Goal: Complete application form: Complete application form

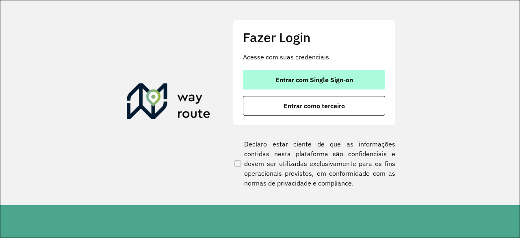
click at [353, 84] on button "Entrar com Single Sign-on" at bounding box center [314, 80] width 142 height 20
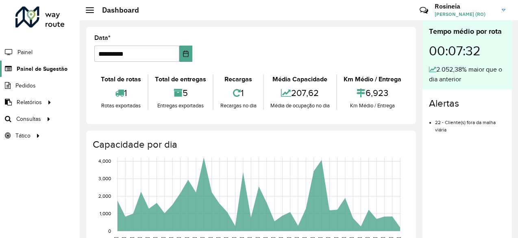
click at [43, 65] on span "Painel de Sugestão" at bounding box center [42, 69] width 51 height 9
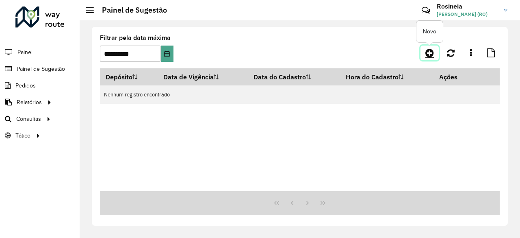
click at [430, 56] on icon at bounding box center [430, 53] width 9 height 10
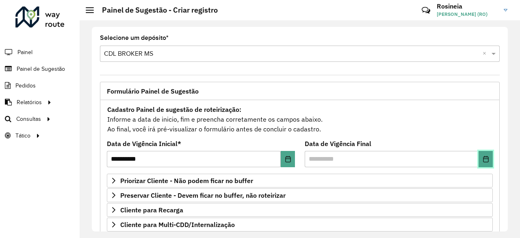
click at [479, 154] on button "Choose Date" at bounding box center [486, 159] width 14 height 16
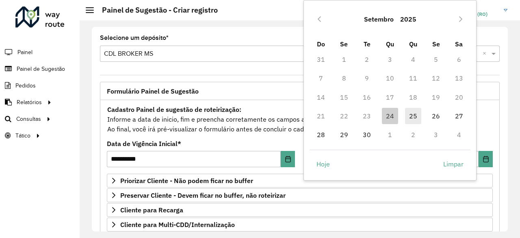
click at [411, 118] on span "25" at bounding box center [413, 116] width 16 height 16
type input "**********"
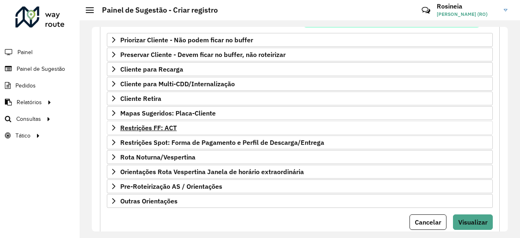
scroll to position [122, 0]
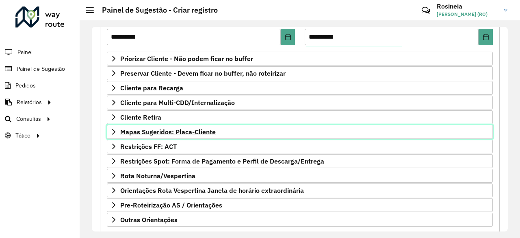
click at [178, 133] on span "Mapas Sugeridos: Placa-Cliente" at bounding box center [168, 131] width 96 height 7
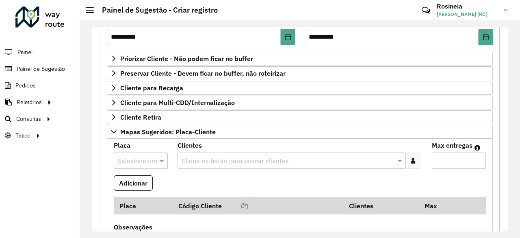
click at [154, 156] on div at bounding box center [141, 160] width 54 height 11
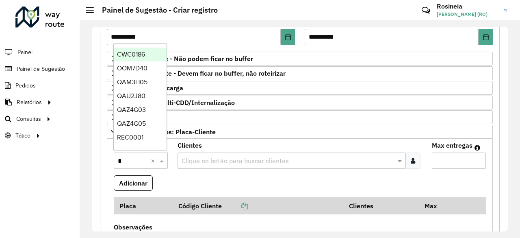
type input "**"
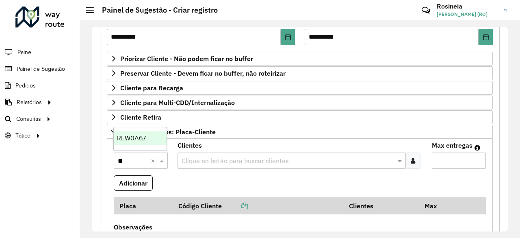
click at [140, 139] on span "REW0A67" at bounding box center [131, 138] width 29 height 7
click at [202, 152] on div "Clique no botão para buscar clientes" at bounding box center [292, 160] width 229 height 16
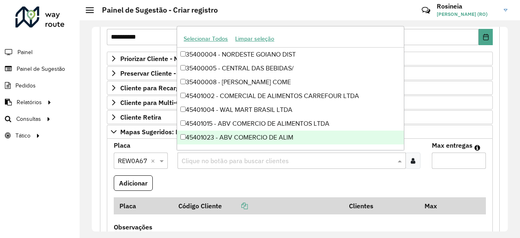
click at [192, 164] on div "Clique no botão para buscar clientes" at bounding box center [292, 160] width 229 height 16
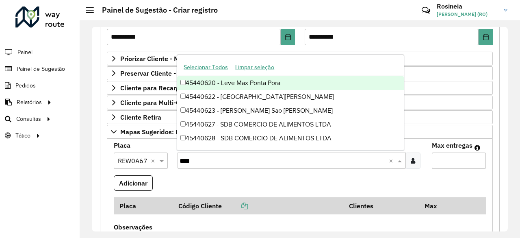
type input "*****"
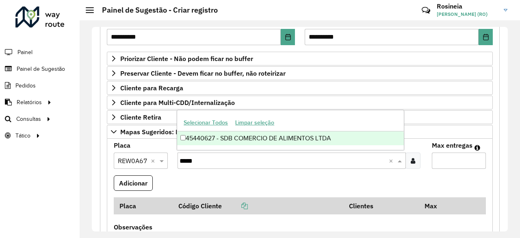
drag, startPoint x: 285, startPoint y: 134, endPoint x: 372, endPoint y: 151, distance: 88.7
click at [285, 135] on div "45440627 - SDB COMERCIO DE ALIMENTOS LTDA" at bounding box center [290, 138] width 227 height 14
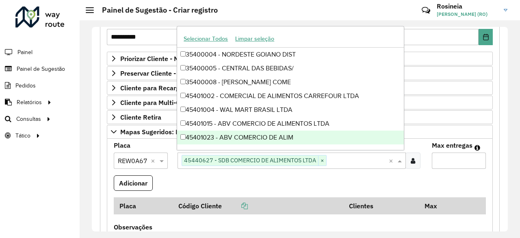
click at [434, 158] on input "Max entregas" at bounding box center [459, 160] width 54 height 16
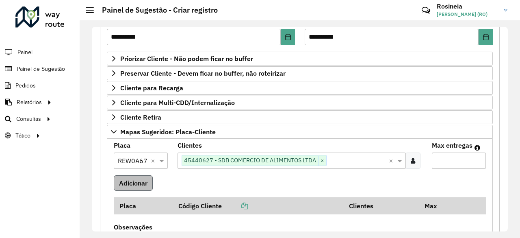
type input "*"
drag, startPoint x: 133, startPoint y: 181, endPoint x: 137, endPoint y: 169, distance: 13.5
click at [133, 182] on button "Adicionar" at bounding box center [133, 182] width 39 height 15
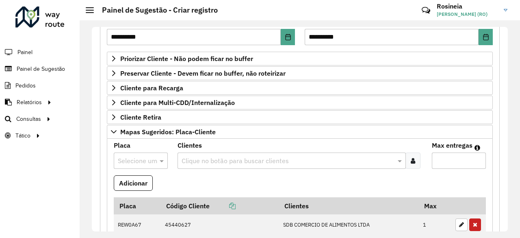
click at [138, 157] on input "text" at bounding box center [133, 161] width 30 height 10
type input "*"
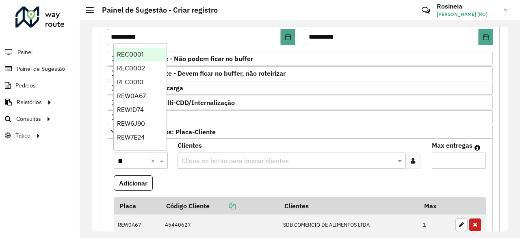
type input "*"
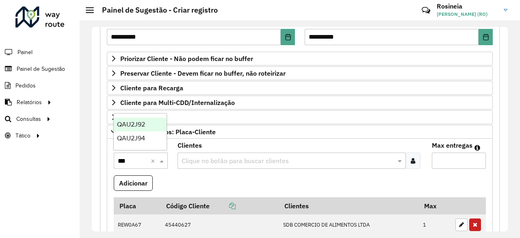
type input "****"
click at [136, 143] on div "QAU2J92" at bounding box center [140, 138] width 53 height 14
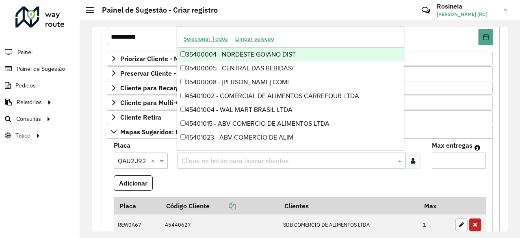
click at [200, 160] on input "text" at bounding box center [288, 161] width 217 height 10
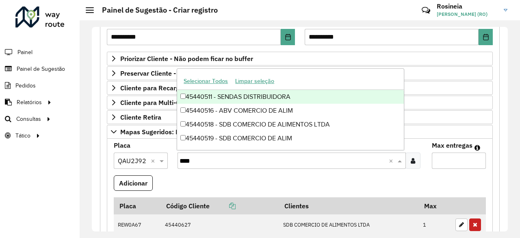
type input "*****"
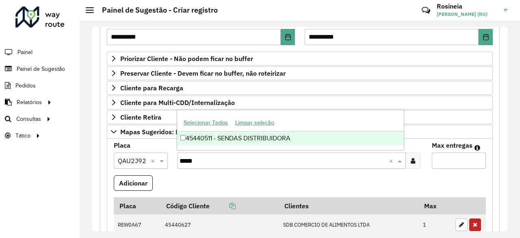
click at [264, 142] on div "45440511 - SENDAS DISTRIBUIDORA" at bounding box center [290, 138] width 227 height 14
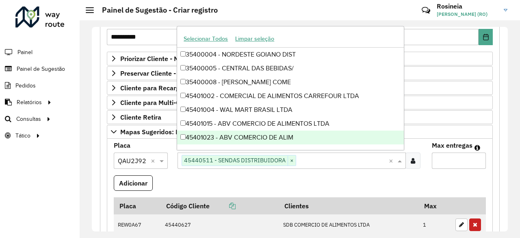
click at [462, 155] on input "Max entregas" at bounding box center [459, 160] width 54 height 16
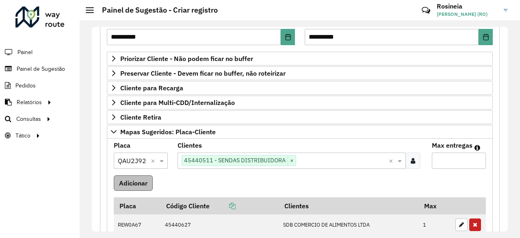
type input "*"
click at [127, 185] on button "Adicionar" at bounding box center [133, 182] width 39 height 15
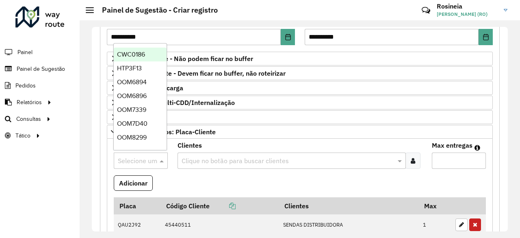
click at [135, 158] on input "text" at bounding box center [133, 161] width 30 height 10
type input "***"
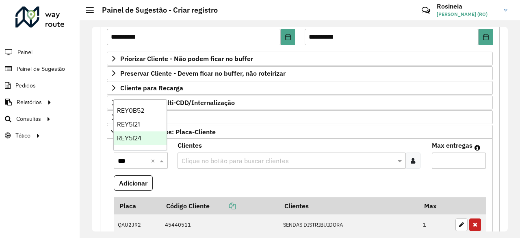
click at [140, 143] on div "REY5I24" at bounding box center [140, 138] width 53 height 14
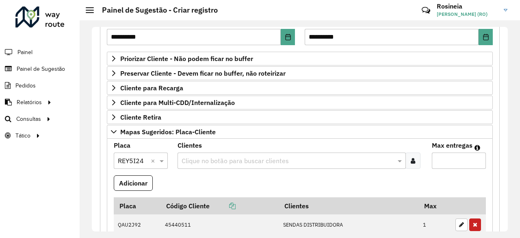
click at [202, 160] on input "text" at bounding box center [288, 161] width 217 height 10
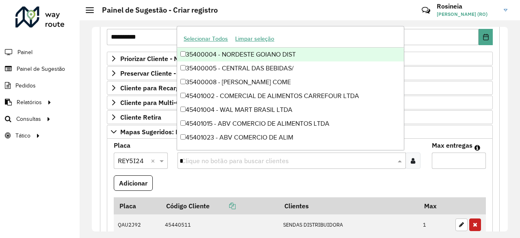
type input "**"
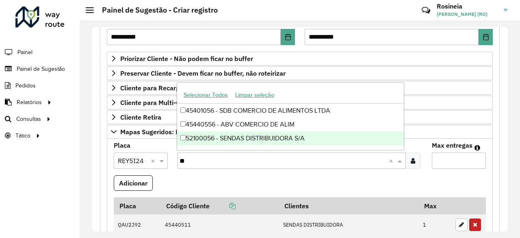
click at [256, 137] on div "52100056 - SENDAS DISTRIBUIDORA S/A" at bounding box center [290, 138] width 227 height 14
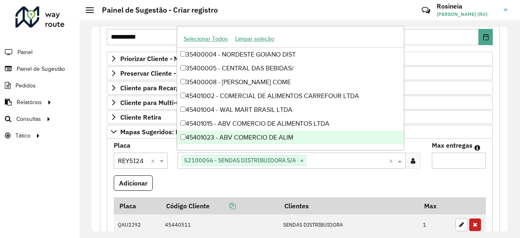
click at [452, 157] on input "Max entregas" at bounding box center [459, 160] width 54 height 16
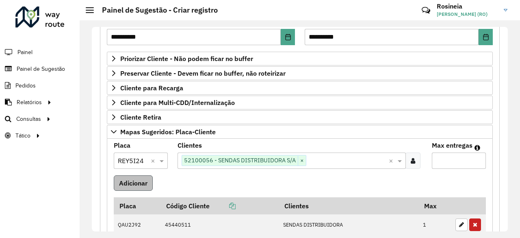
type input "*"
drag, startPoint x: 136, startPoint y: 180, endPoint x: 138, endPoint y: 168, distance: 12.4
click at [136, 181] on button "Adicionar" at bounding box center [133, 182] width 39 height 15
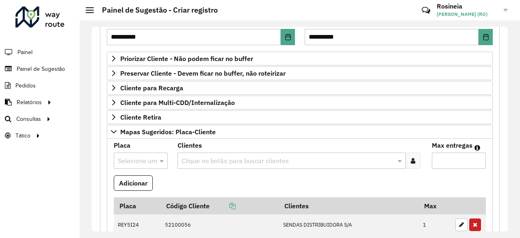
click at [137, 159] on input "text" at bounding box center [133, 161] width 30 height 10
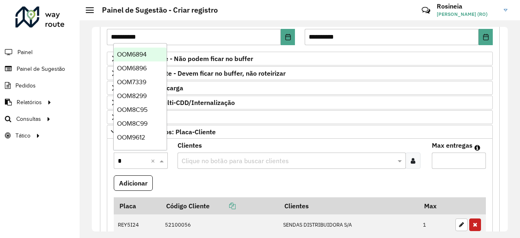
type input "**"
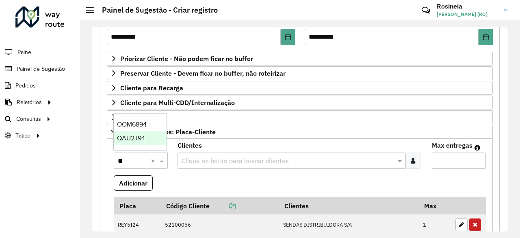
click at [150, 136] on div "QAU2J94" at bounding box center [140, 138] width 53 height 14
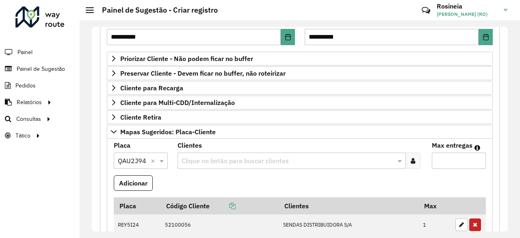
click at [197, 157] on input "text" at bounding box center [288, 161] width 217 height 10
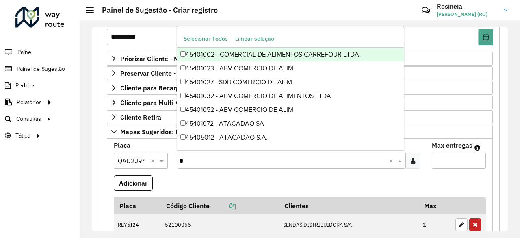
type input "**"
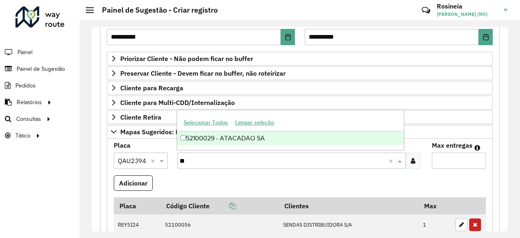
drag, startPoint x: 242, startPoint y: 139, endPoint x: 295, endPoint y: 150, distance: 54.3
click at [243, 140] on div "52100029 - ATACADAO SA" at bounding box center [290, 138] width 227 height 14
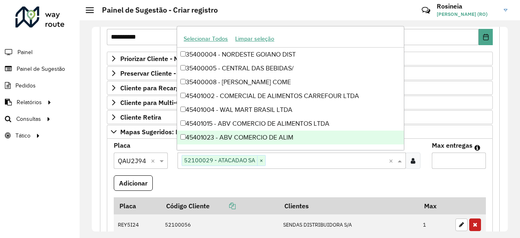
click at [440, 154] on input "Max entregas" at bounding box center [459, 160] width 54 height 16
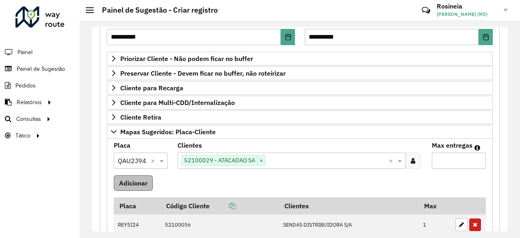
type input "*"
drag, startPoint x: 122, startPoint y: 187, endPoint x: 116, endPoint y: 183, distance: 6.8
click at [121, 186] on button "Adicionar" at bounding box center [133, 182] width 39 height 15
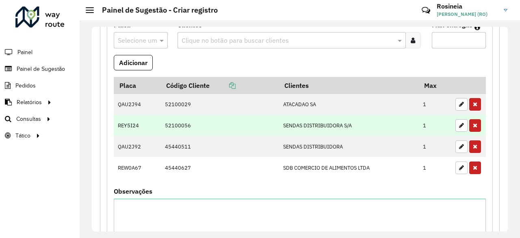
scroll to position [244, 0]
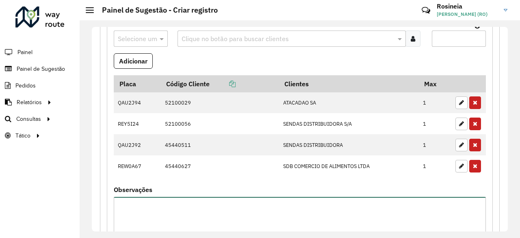
click at [184, 209] on textarea "Observações" at bounding box center [300, 231] width 372 height 69
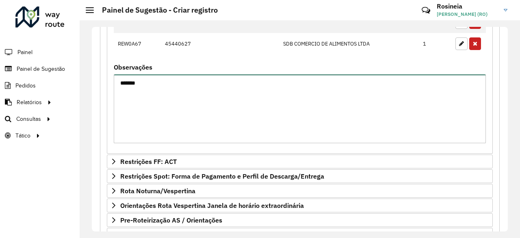
scroll to position [420, 0]
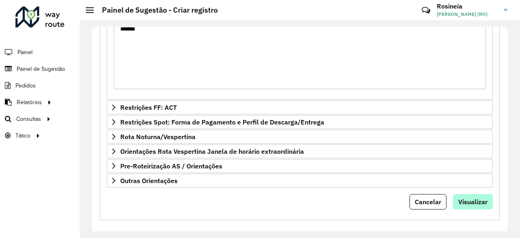
type textarea "*******"
click at [467, 199] on span "Visualizar" at bounding box center [473, 202] width 29 height 8
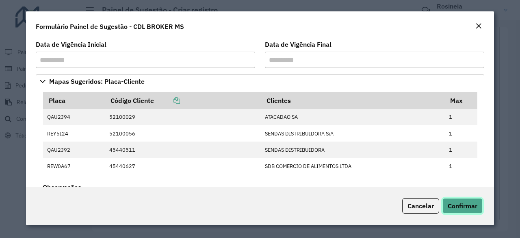
click at [457, 206] on span "Confirmar" at bounding box center [463, 206] width 30 height 8
